Goal: Task Accomplishment & Management: Complete application form

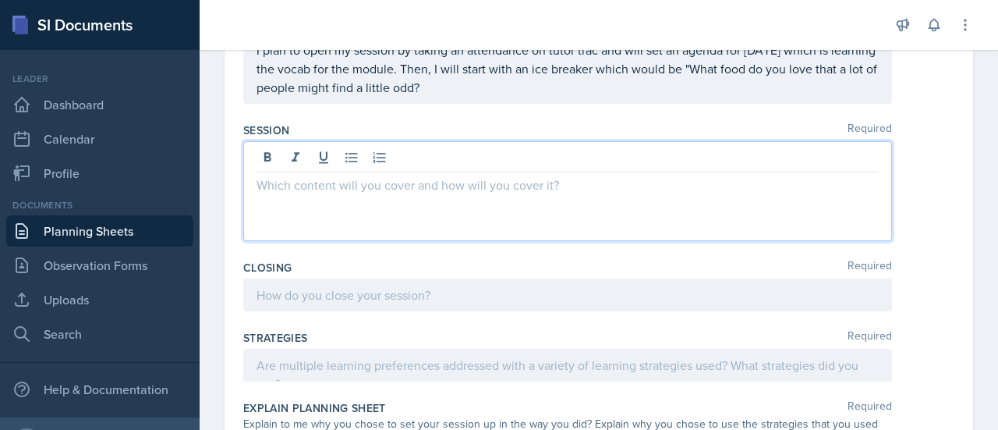
scroll to position [362, 0]
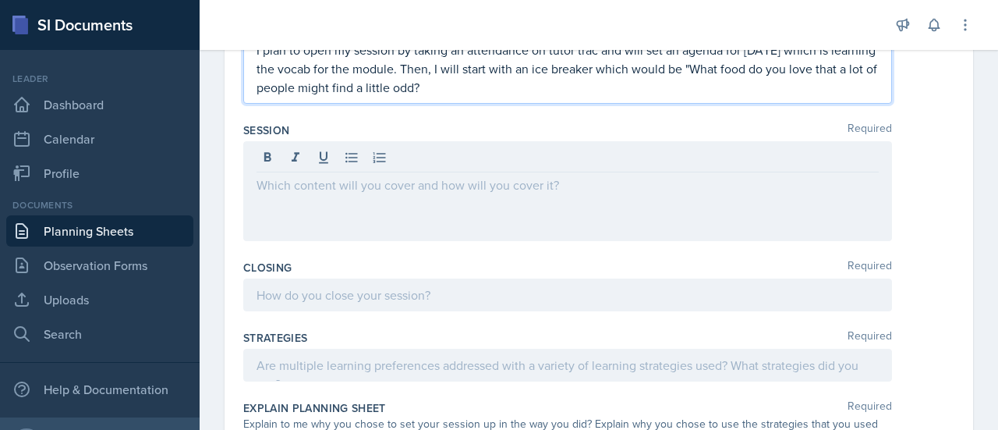
click at [499, 91] on p "I plan to open my session by taking an attendance on tutor trac and will set an…" at bounding box center [568, 69] width 622 height 56
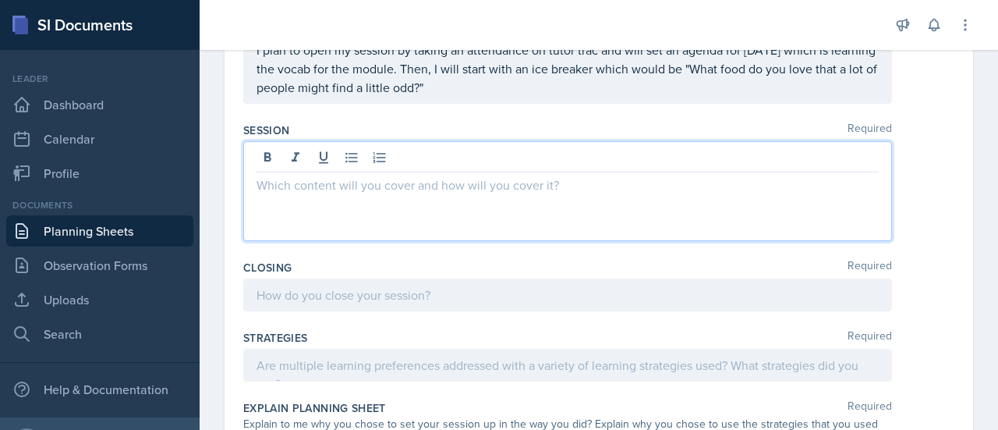
click at [395, 161] on div at bounding box center [567, 191] width 649 height 100
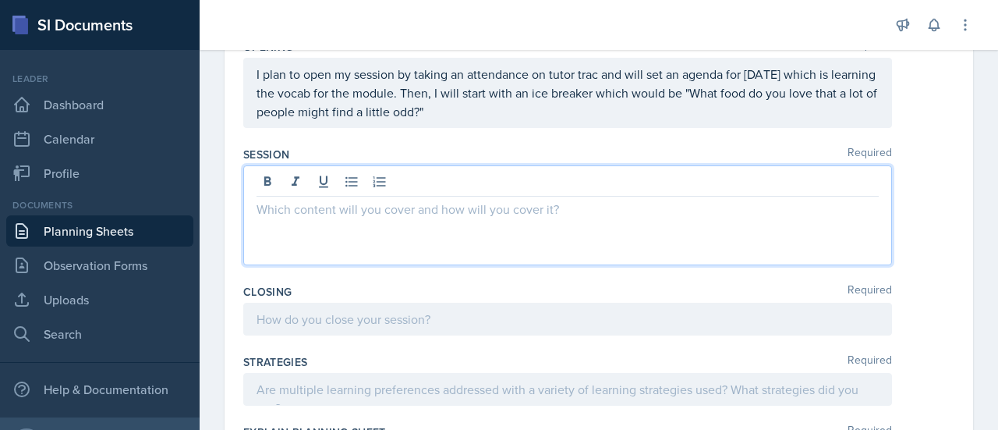
scroll to position [328, 0]
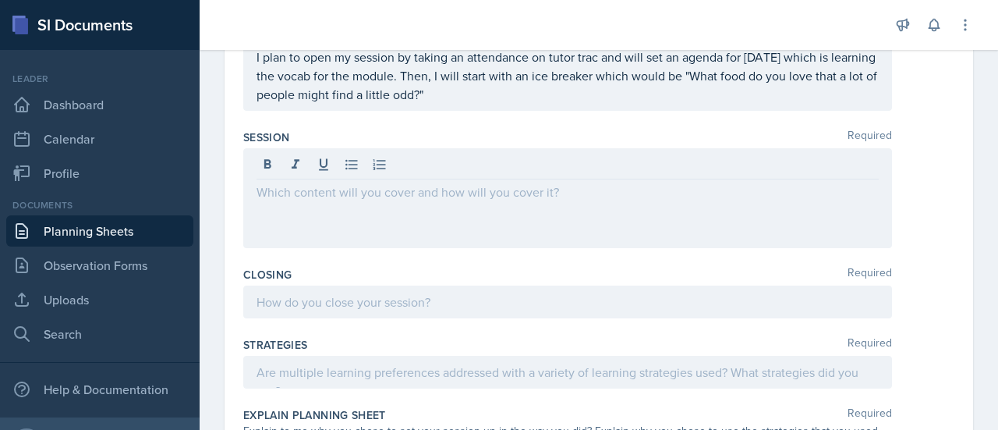
click at [524, 129] on div "Session Required" at bounding box center [598, 137] width 711 height 16
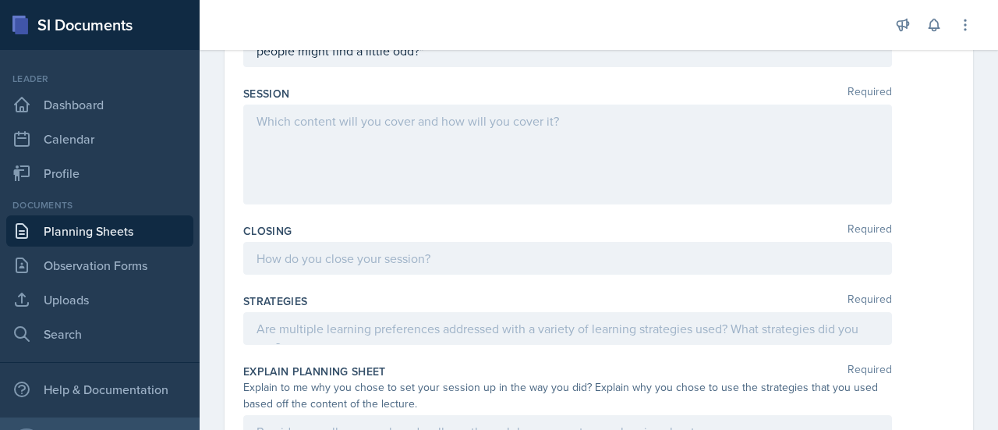
scroll to position [398, 0]
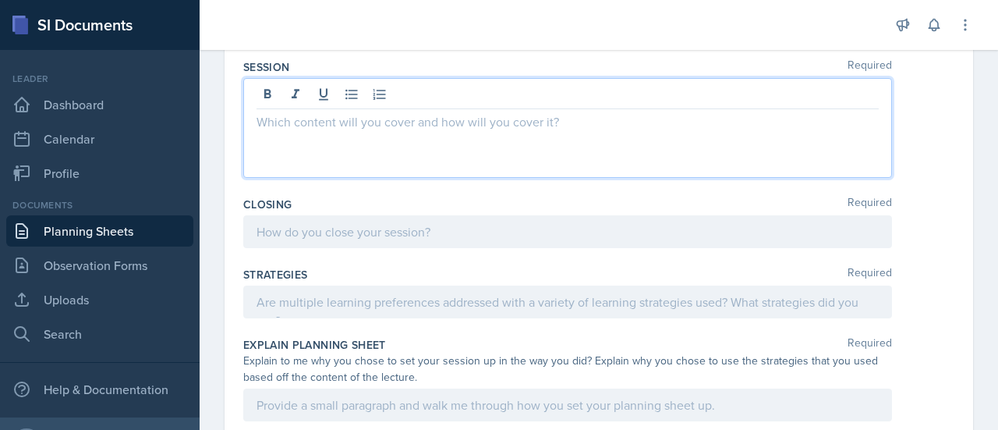
click at [527, 126] on p at bounding box center [568, 121] width 622 height 19
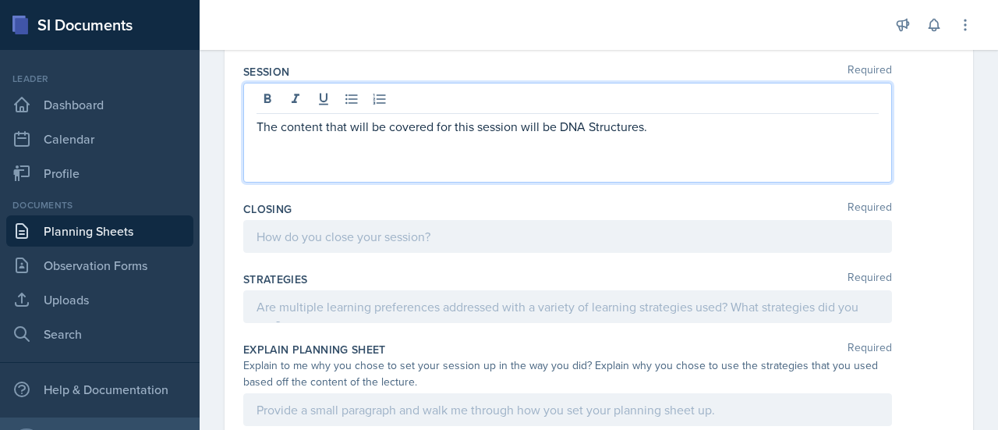
scroll to position [393, 0]
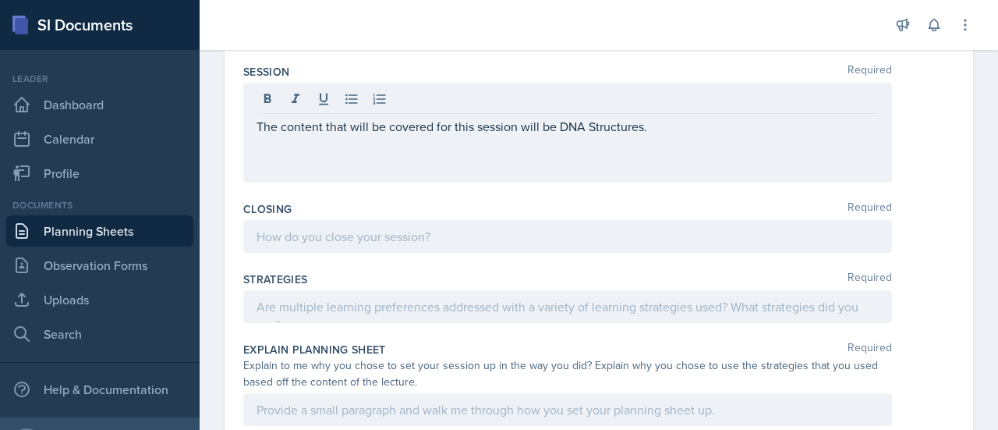
click at [430, 196] on div "Closing Required" at bounding box center [598, 230] width 711 height 70
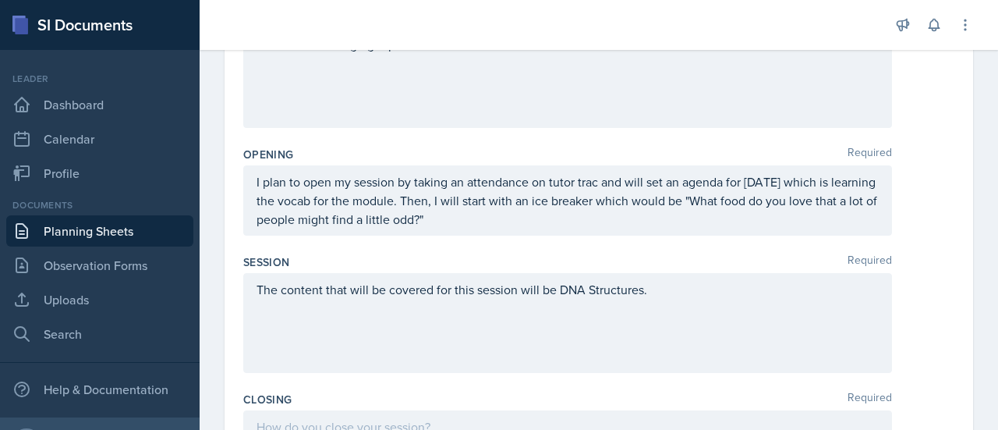
scroll to position [198, 0]
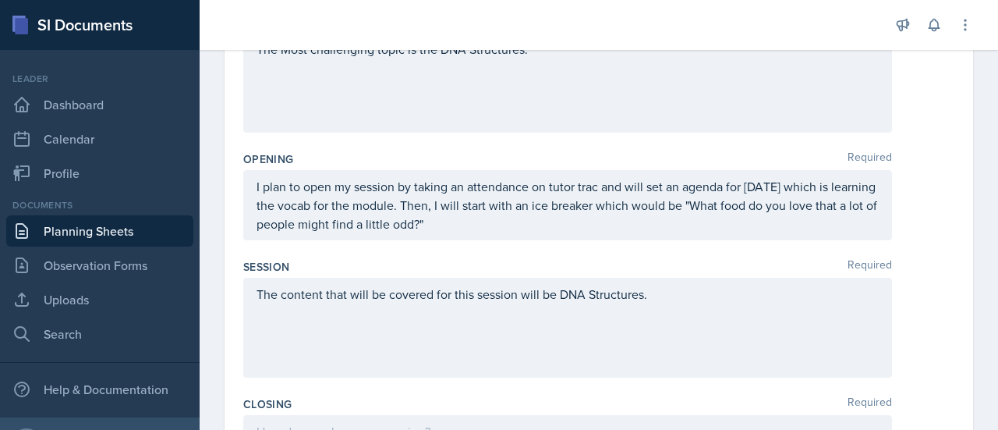
click at [650, 288] on div "The content that will be covered for this session will be DNA Structures." at bounding box center [567, 328] width 649 height 100
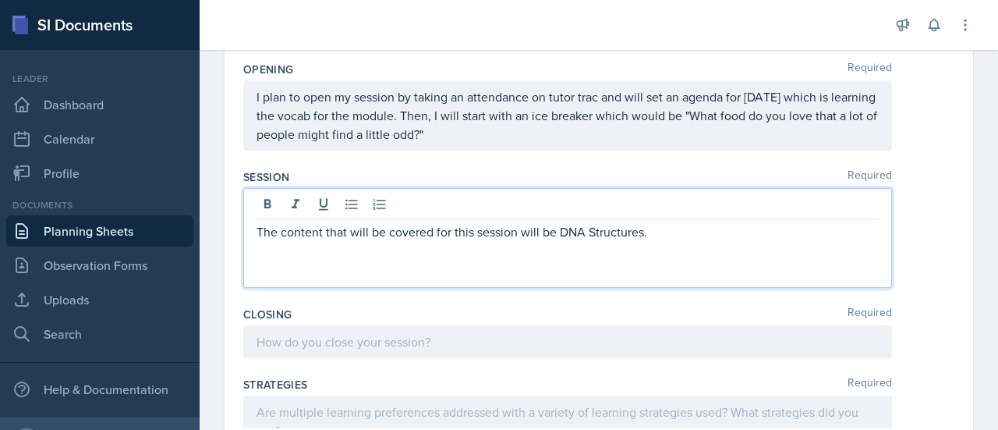
scroll to position [308, 0]
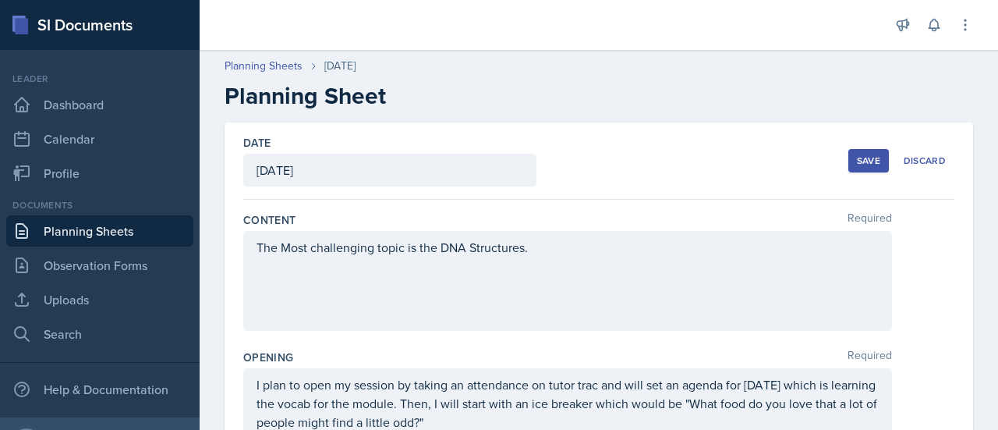
drag, startPoint x: 676, startPoint y: 216, endPoint x: 334, endPoint y: -94, distance: 462.1
click at [334, 0] on html "SI Documents Leader Dashboard Calendar Profile Documents Planning Sheets Observ…" at bounding box center [499, 215] width 998 height 430
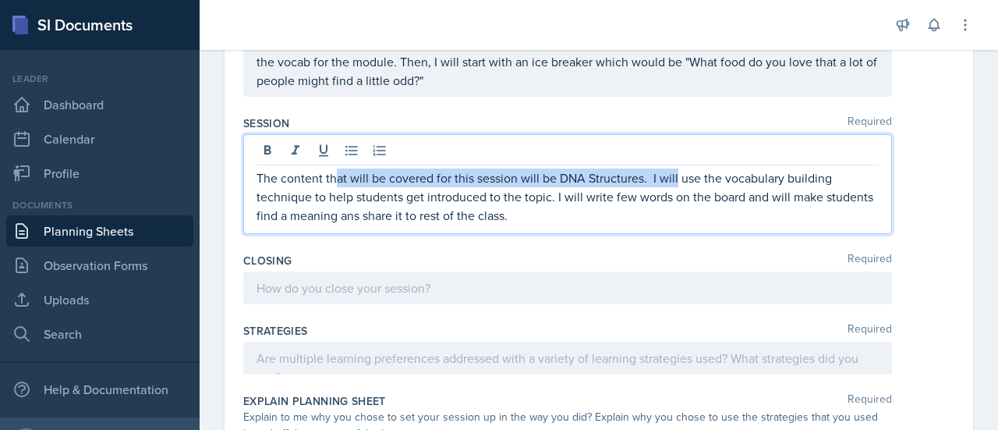
scroll to position [359, 0]
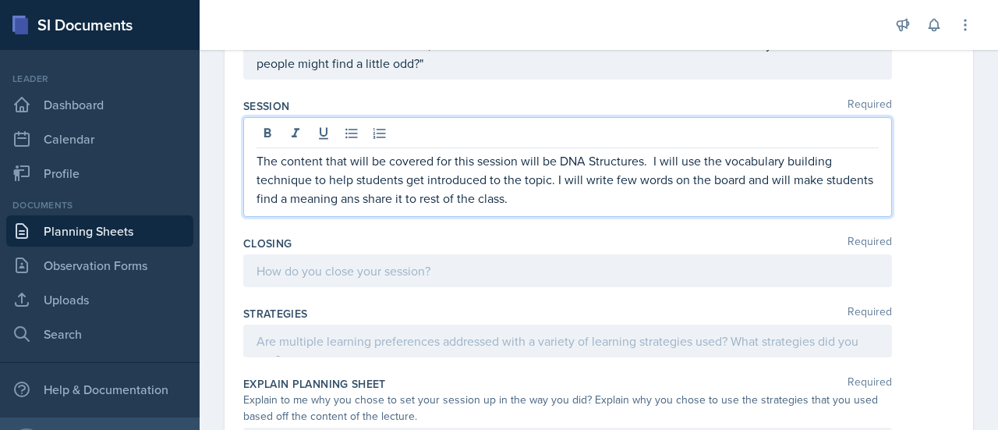
click at [565, 193] on p "The content that will be covered for this session will be DNA Structures. I wil…" at bounding box center [568, 179] width 622 height 56
click at [412, 195] on p "The content that will be covered for this session will be DNA Structures. I wil…" at bounding box center [568, 179] width 622 height 56
click at [566, 199] on p "The content that will be covered for this session will be DNA Structures. I wil…" at bounding box center [568, 179] width 622 height 56
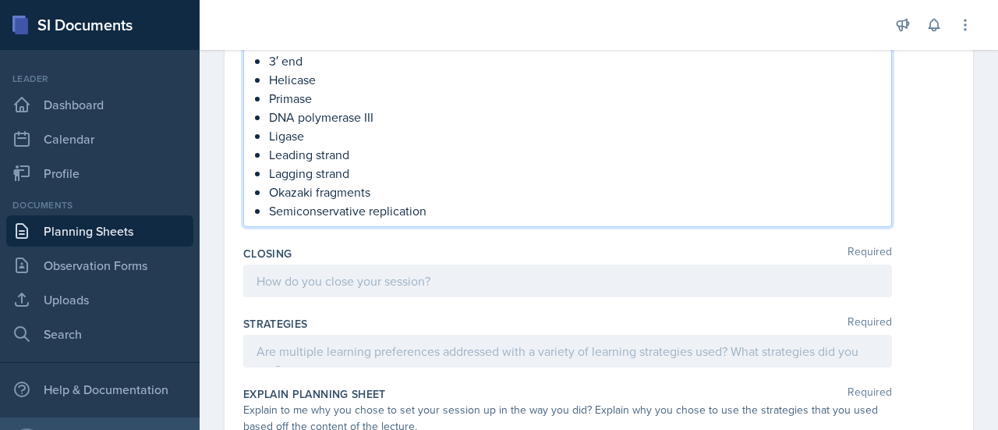
scroll to position [597, 0]
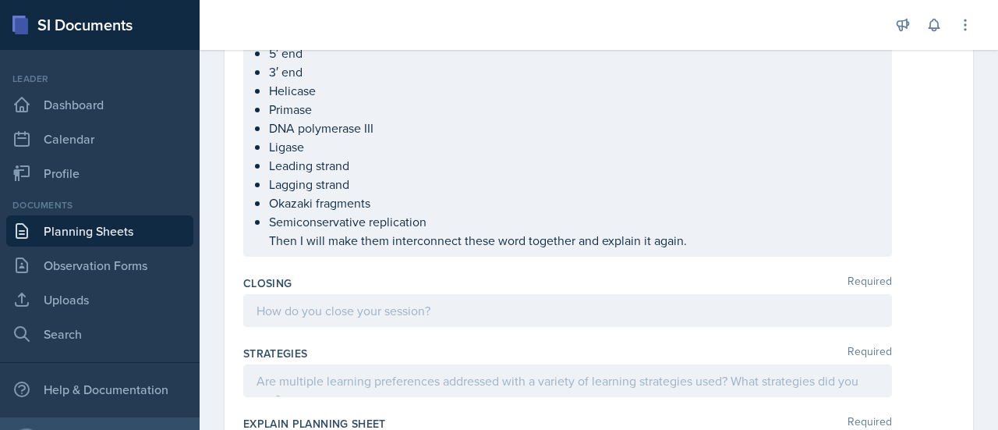
click at [427, 298] on div at bounding box center [567, 310] width 649 height 33
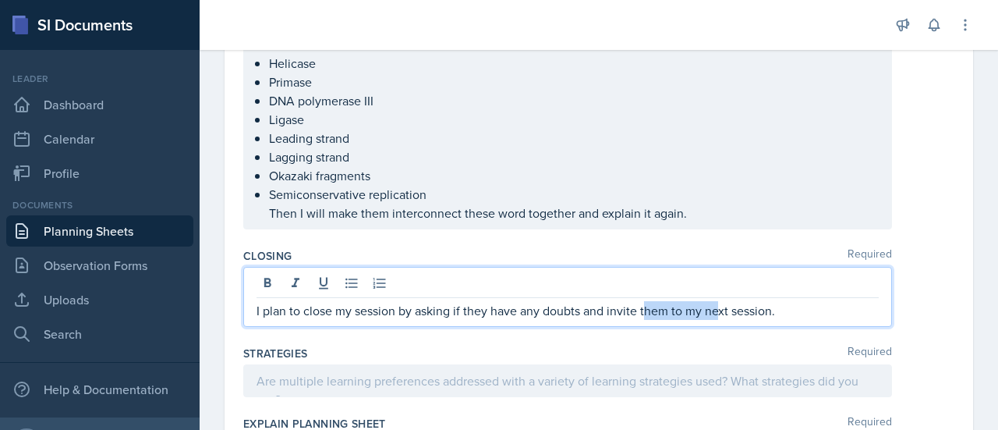
drag, startPoint x: 646, startPoint y: 301, endPoint x: 721, endPoint y: 138, distance: 179.4
click at [721, 138] on div "Content Required The Most challenging topic is the DNA Structures. Opening Requ…" at bounding box center [598, 203] width 711 height 1203
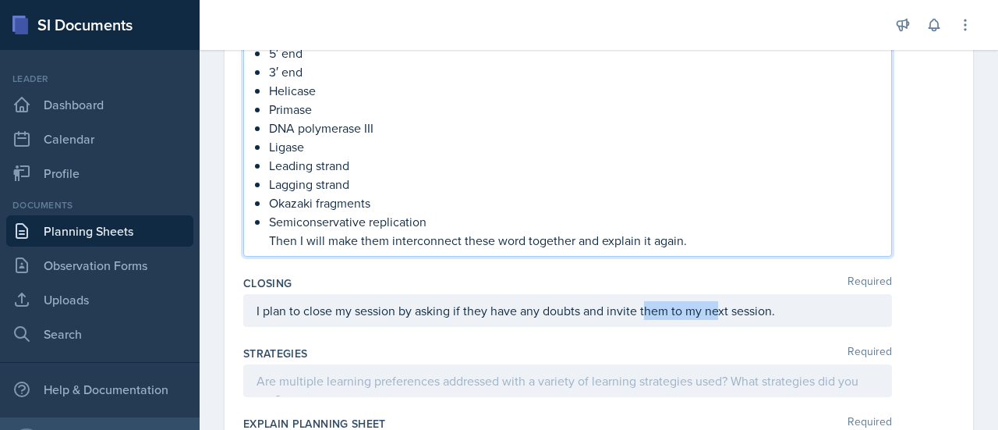
drag, startPoint x: 721, startPoint y: 138, endPoint x: 747, endPoint y: 288, distance: 152.1
click at [747, 288] on div "Content Required The Most challenging topic is the DNA Structures. Opening Requ…" at bounding box center [598, 203] width 711 height 1203
click at [747, 288] on div "Closing Required" at bounding box center [598, 283] width 711 height 16
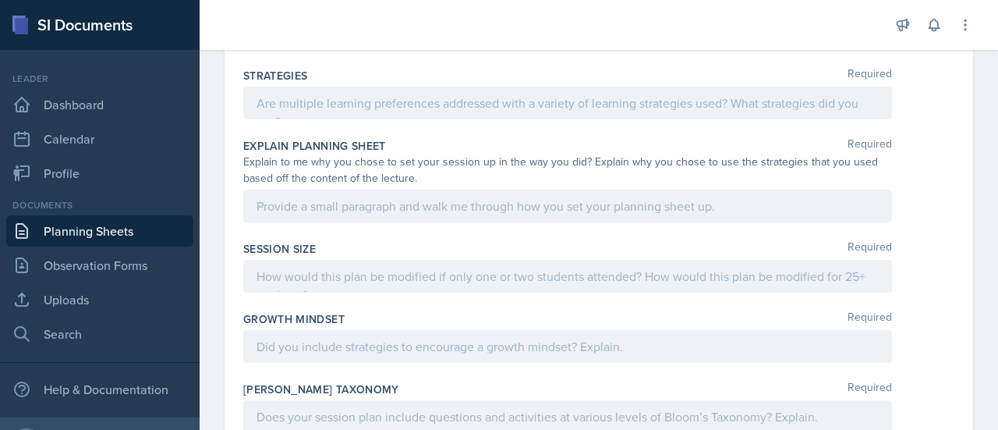
scroll to position [849, 0]
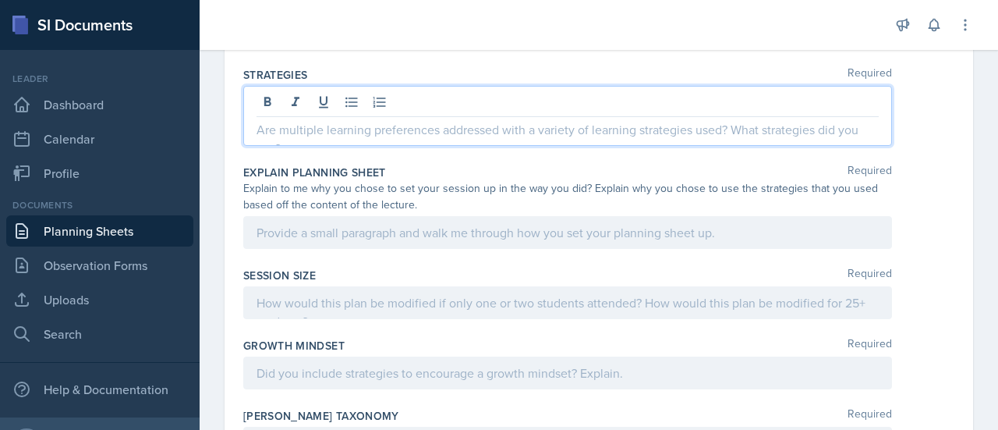
click at [338, 99] on div at bounding box center [567, 116] width 649 height 60
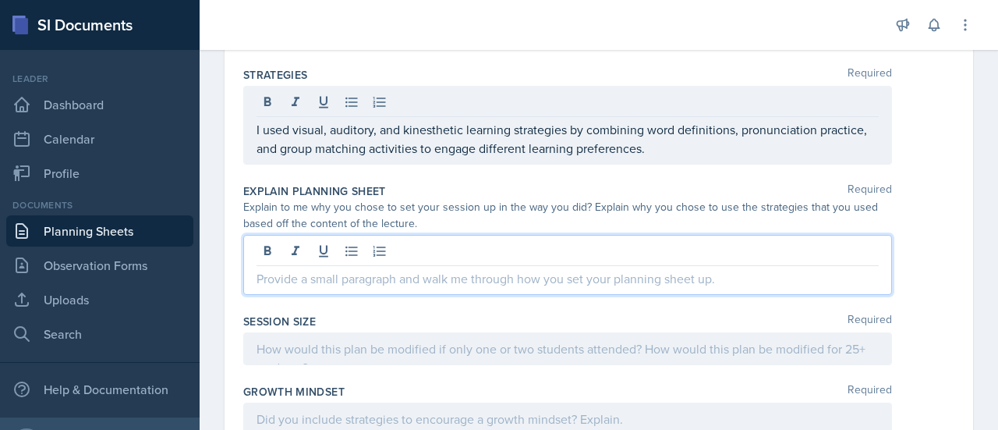
click at [452, 247] on div at bounding box center [567, 265] width 649 height 60
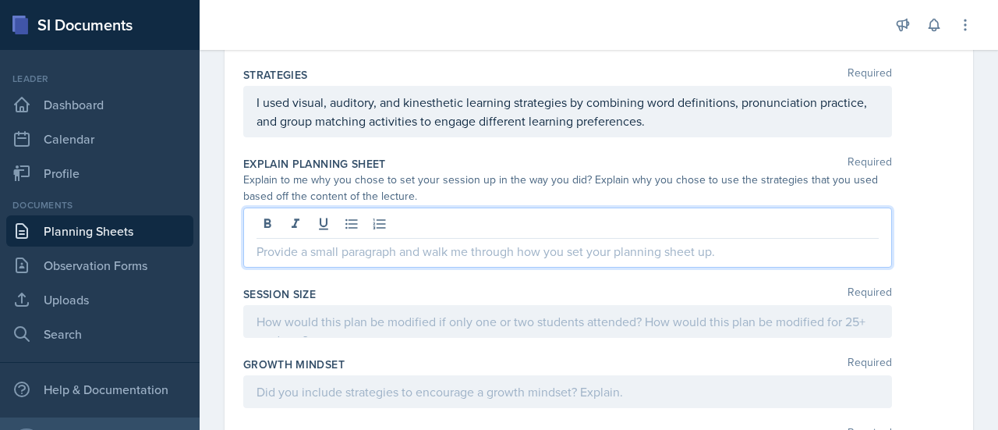
scroll to position [822, 0]
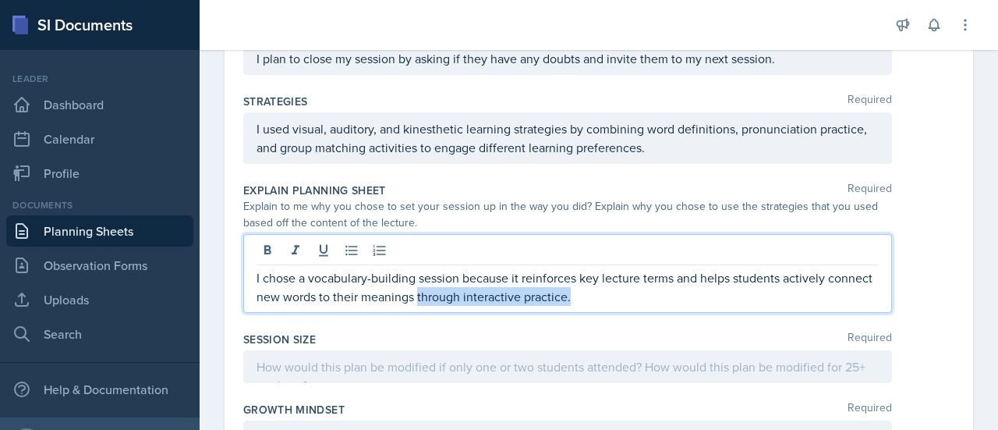
drag, startPoint x: 622, startPoint y: 292, endPoint x: 464, endPoint y: 289, distance: 158.3
click at [464, 289] on p "I chose a vocabulary-building session because it reinforces key lecture terms a…" at bounding box center [568, 286] width 622 height 37
drag, startPoint x: 574, startPoint y: 274, endPoint x: 523, endPoint y: 271, distance: 50.8
click at [523, 271] on p "I chose a vocabulary-building session because it reinforces key lecture terms a…" at bounding box center [568, 286] width 622 height 37
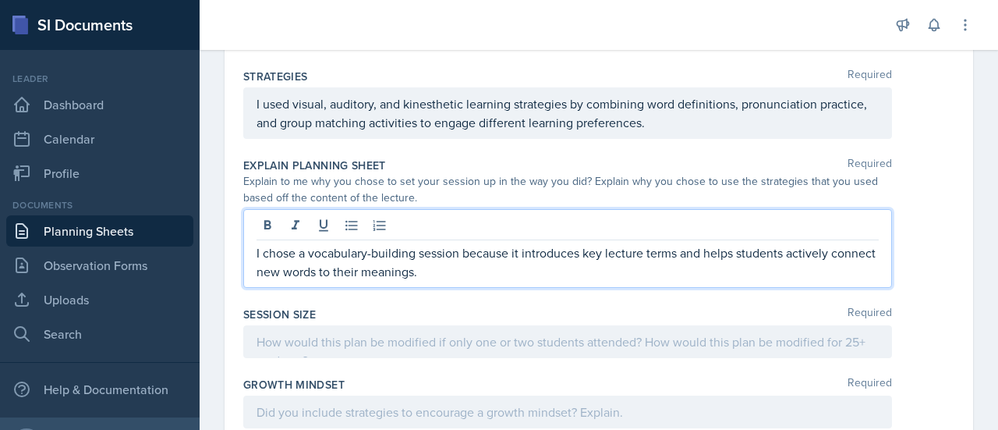
scroll to position [849, 0]
click at [472, 306] on div "Session Size Required" at bounding box center [598, 313] width 711 height 16
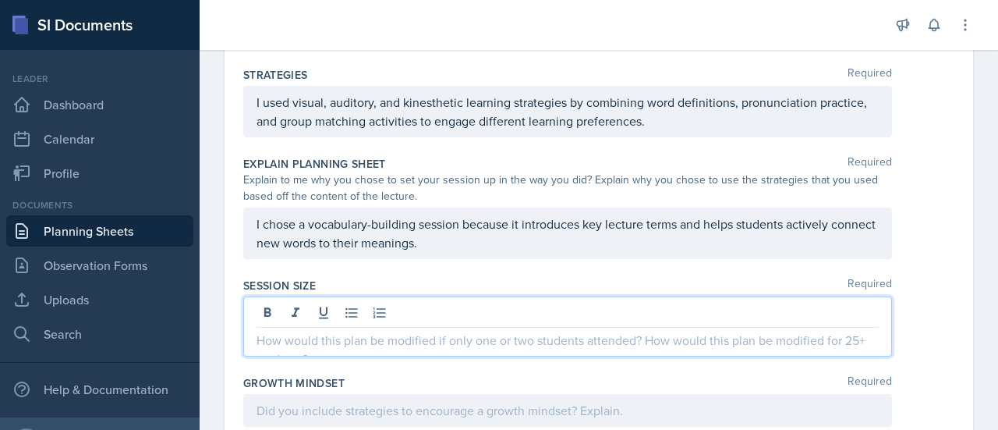
click at [455, 314] on div at bounding box center [567, 326] width 649 height 60
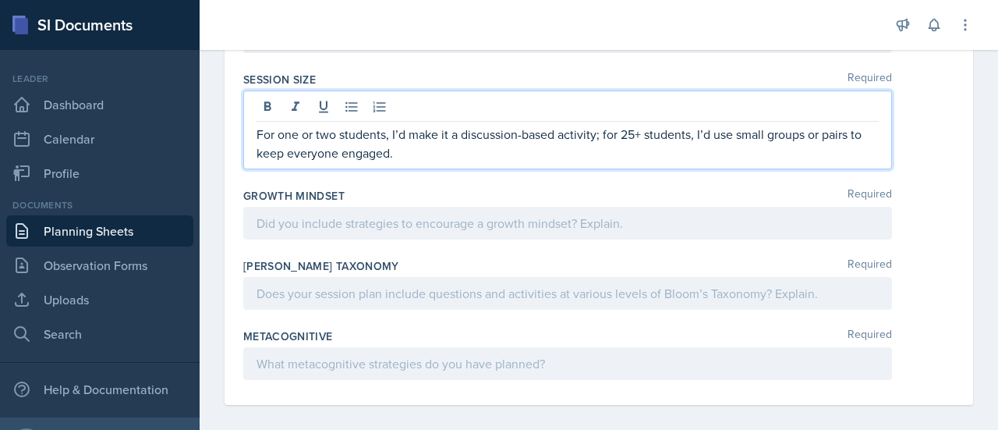
scroll to position [1061, 0]
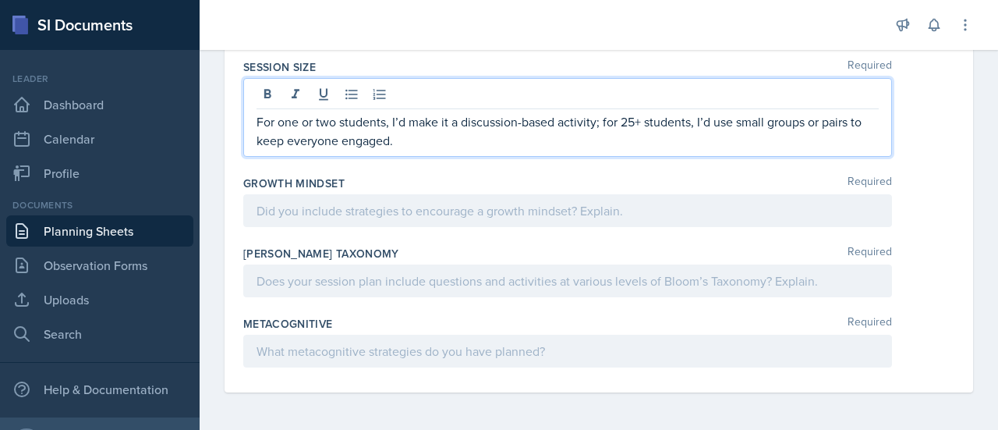
click at [363, 213] on p at bounding box center [568, 210] width 622 height 19
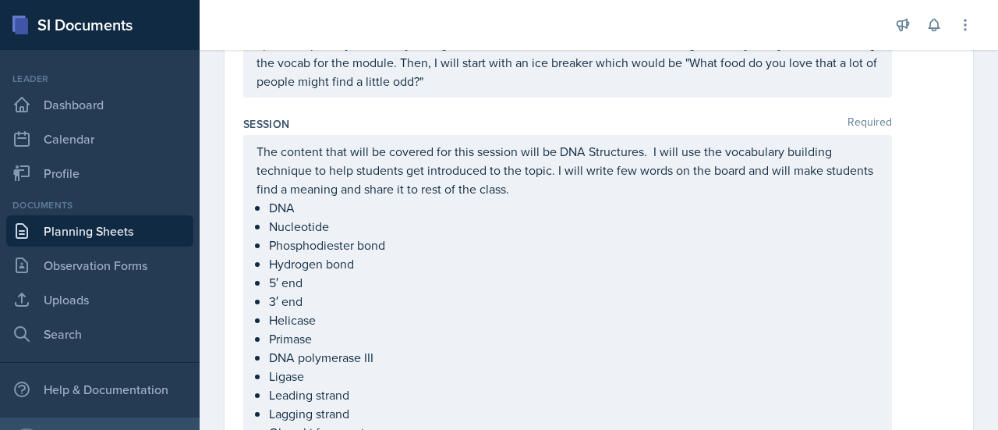
scroll to position [0, 0]
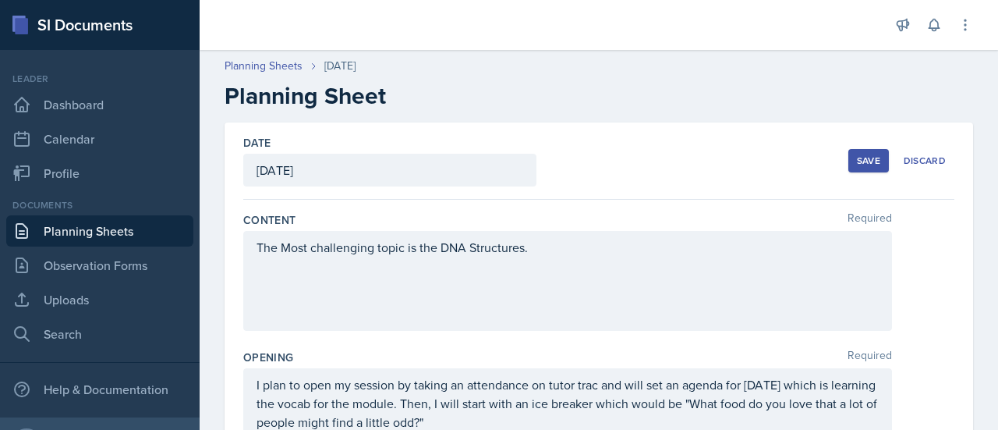
drag, startPoint x: 485, startPoint y: 265, endPoint x: 254, endPoint y: -94, distance: 427.3
click at [254, 0] on html "SI Documents Leader Dashboard Calendar Profile Documents Planning Sheets Observ…" at bounding box center [499, 215] width 998 height 430
click at [381, 17] on div at bounding box center [544, 25] width 664 height 50
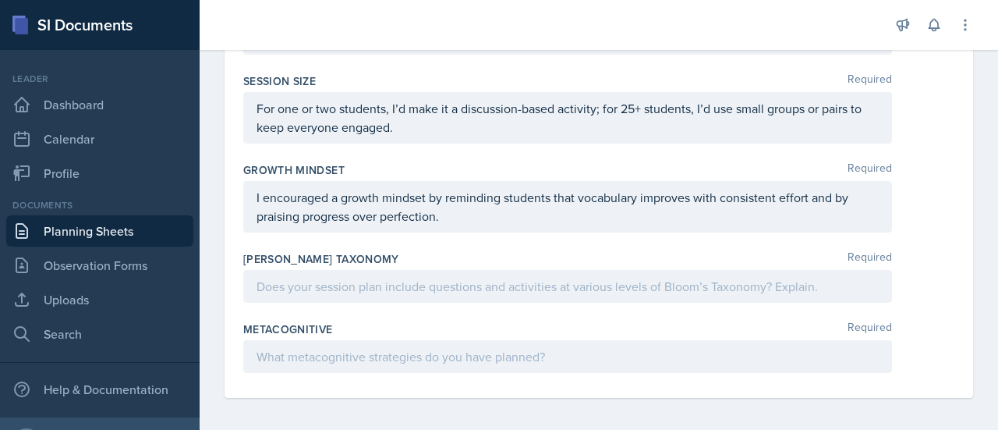
scroll to position [1079, 0]
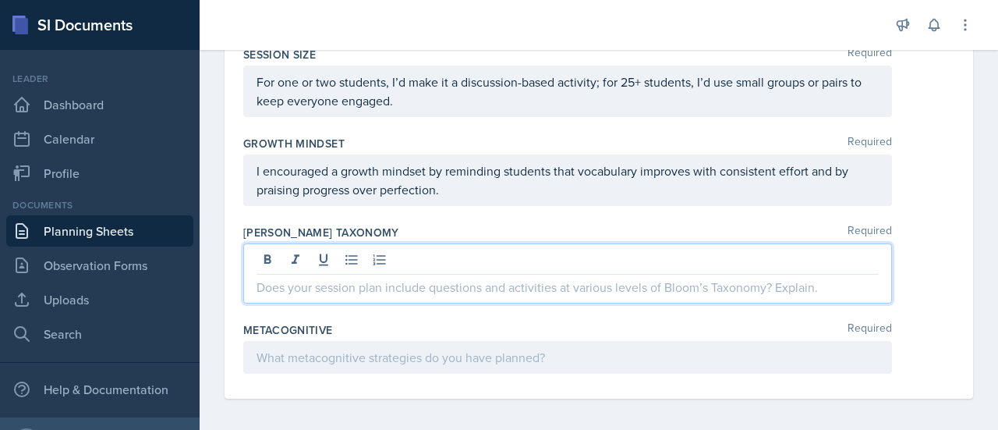
click at [398, 286] on p at bounding box center [568, 287] width 622 height 19
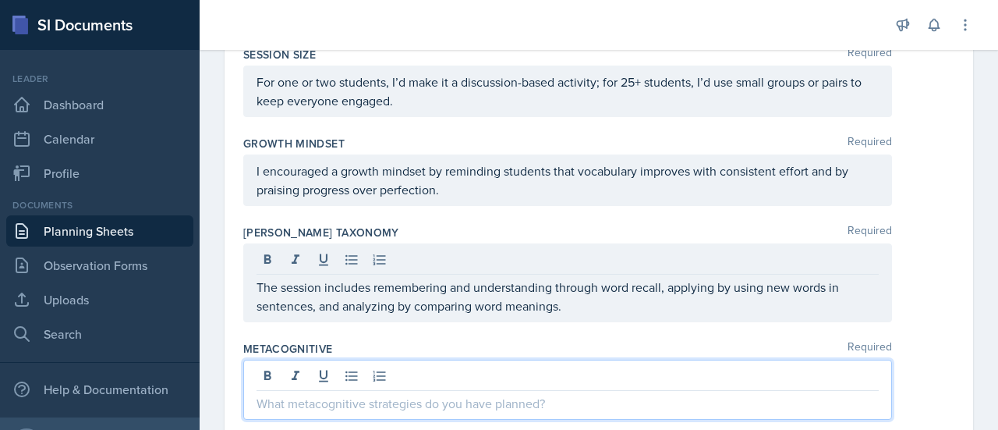
click at [319, 370] on div at bounding box center [567, 390] width 649 height 60
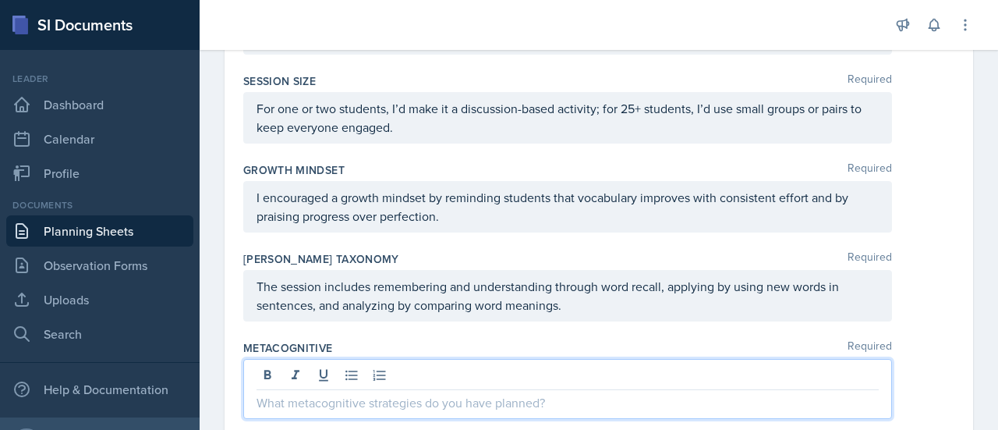
scroll to position [1098, 0]
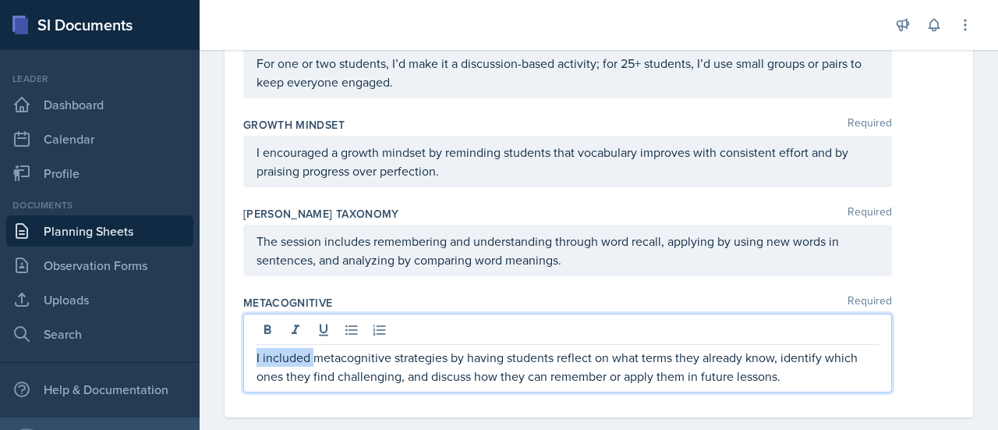
drag, startPoint x: 312, startPoint y: 353, endPoint x: 232, endPoint y: 353, distance: 80.3
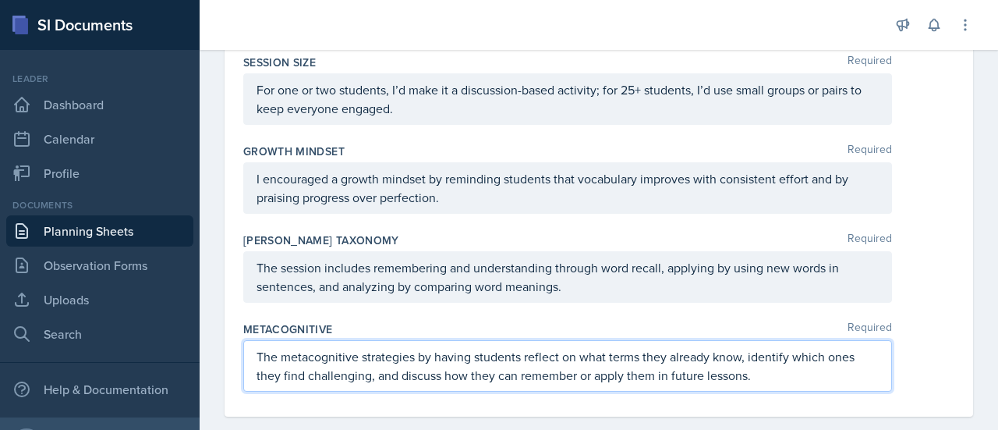
click at [415, 356] on p "The metacognitive strategies by having students reflect on what terms they alre…" at bounding box center [568, 365] width 622 height 37
click at [539, 355] on p "The metacognitive strategies that I included are by having students reflect on …" at bounding box center [568, 365] width 622 height 37
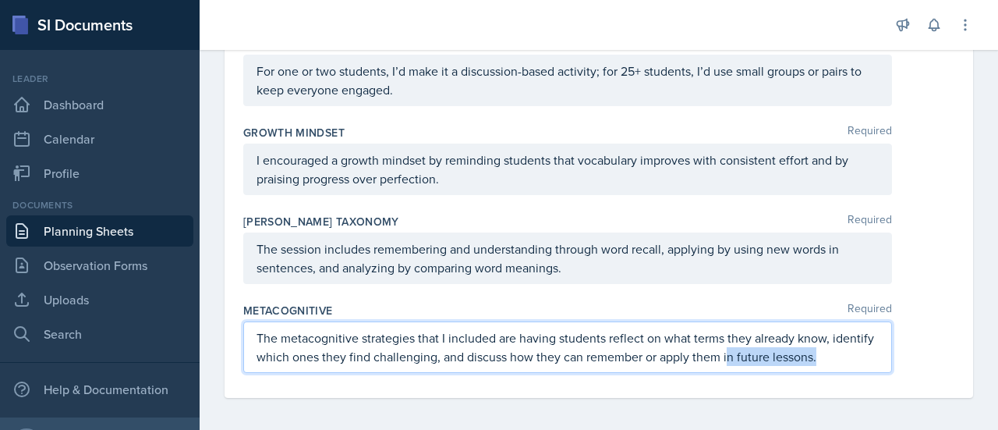
drag, startPoint x: 861, startPoint y: 353, endPoint x: 769, endPoint y: 346, distance: 92.2
click at [769, 346] on p "The metacognitive strategies that I included are having students reflect on wha…" at bounding box center [568, 346] width 622 height 37
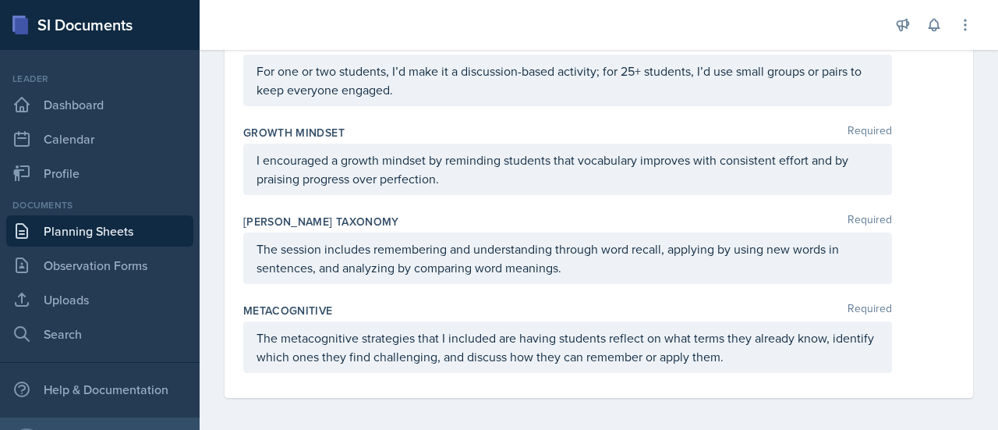
click at [828, 379] on div "Metacognitive Required The metacognitive strategies that I included are having …" at bounding box center [598, 340] width 711 height 89
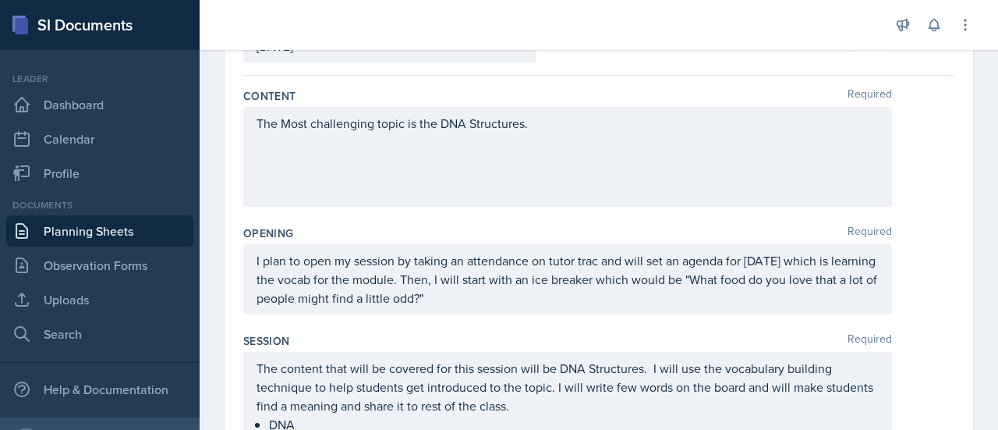
scroll to position [0, 0]
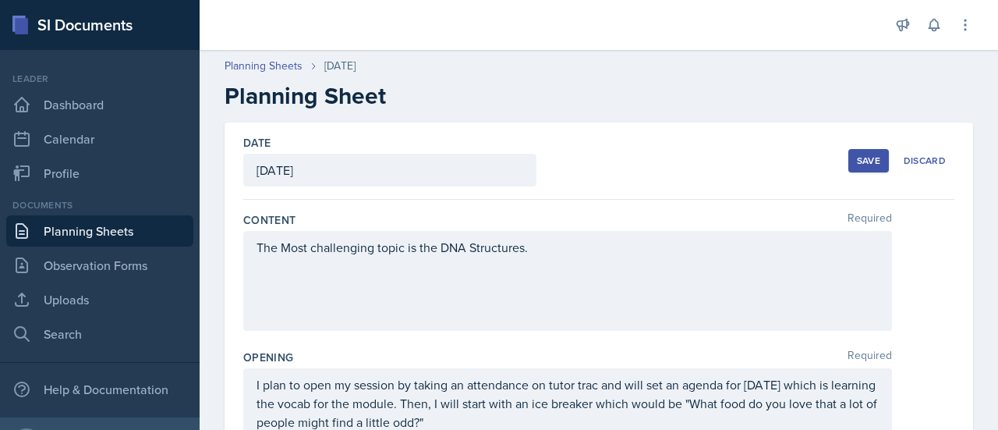
click at [857, 157] on div "Save" at bounding box center [868, 160] width 23 height 12
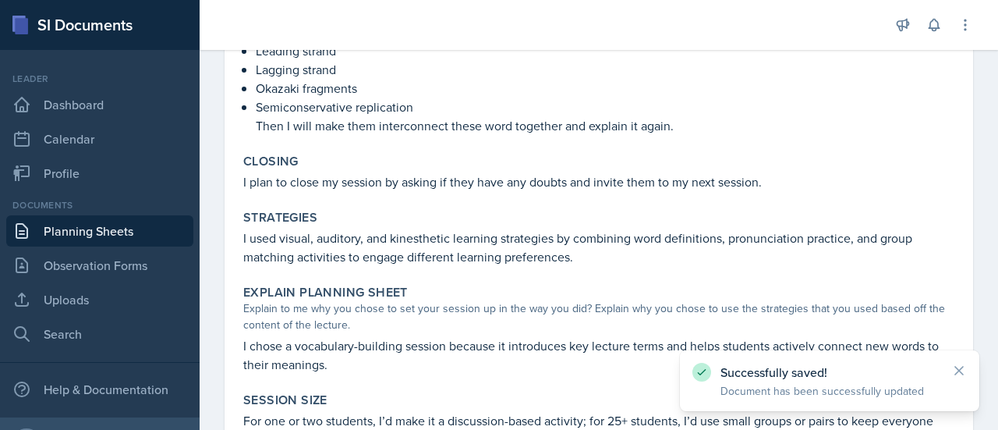
scroll to position [923, 0]
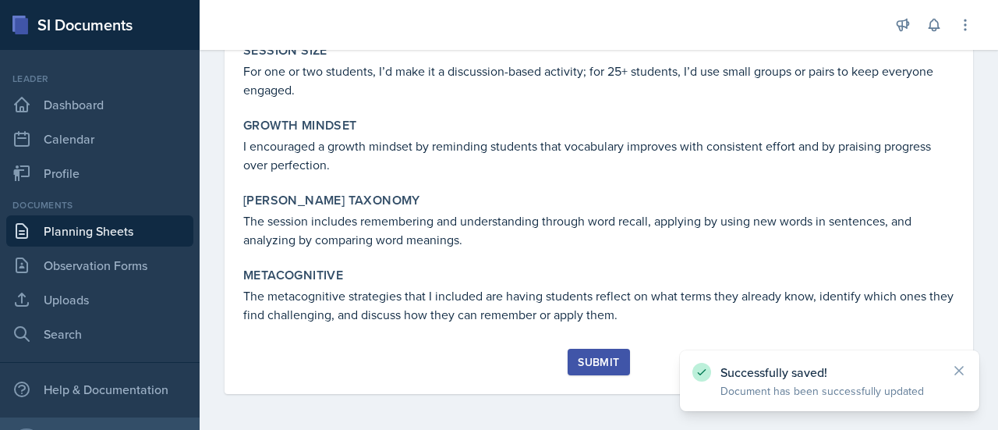
click at [584, 368] on div "Submit" at bounding box center [598, 362] width 41 height 12
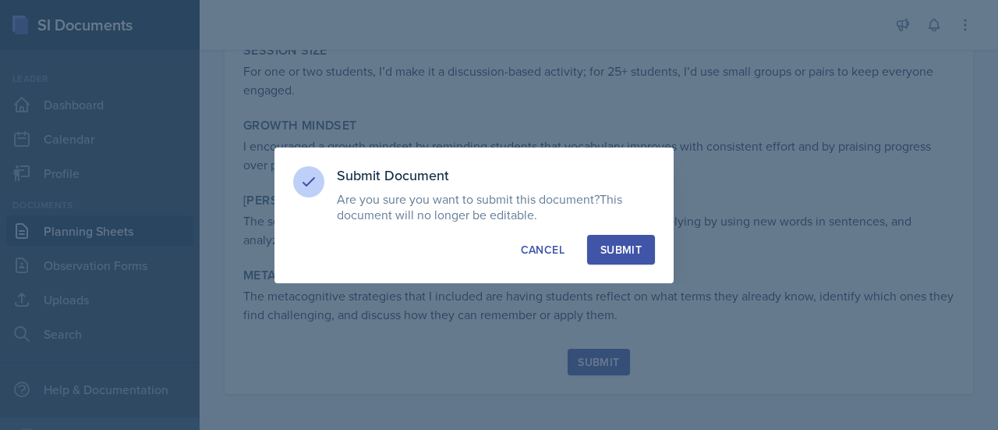
click at [618, 251] on div "Submit" at bounding box center [621, 250] width 41 height 16
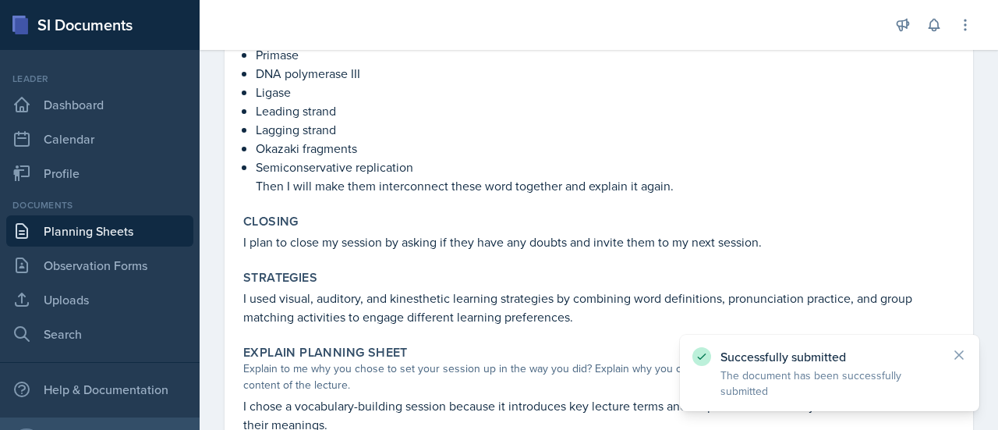
scroll to position [489, 0]
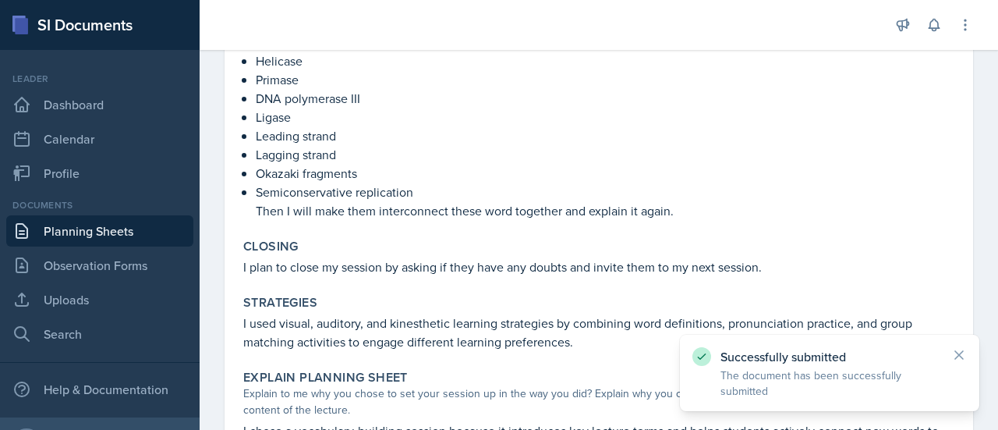
click at [168, 232] on link "Planning Sheets" at bounding box center [99, 230] width 187 height 31
